Goal: Task Accomplishment & Management: Manage account settings

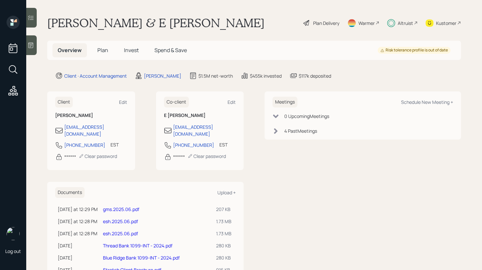
click at [30, 20] on icon at bounding box center [31, 17] width 7 height 7
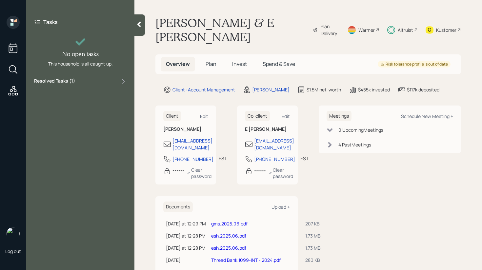
click at [102, 80] on div "Resolved Tasks ( 1 )" at bounding box center [80, 82] width 92 height 8
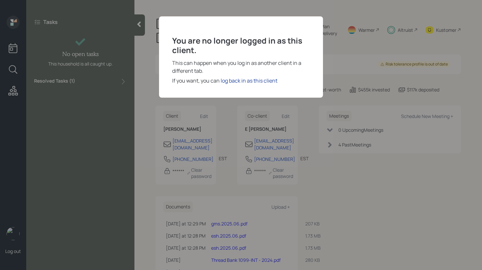
click at [243, 81] on div "log back in as this client" at bounding box center [249, 81] width 57 height 8
